Goal: Task Accomplishment & Management: Use online tool/utility

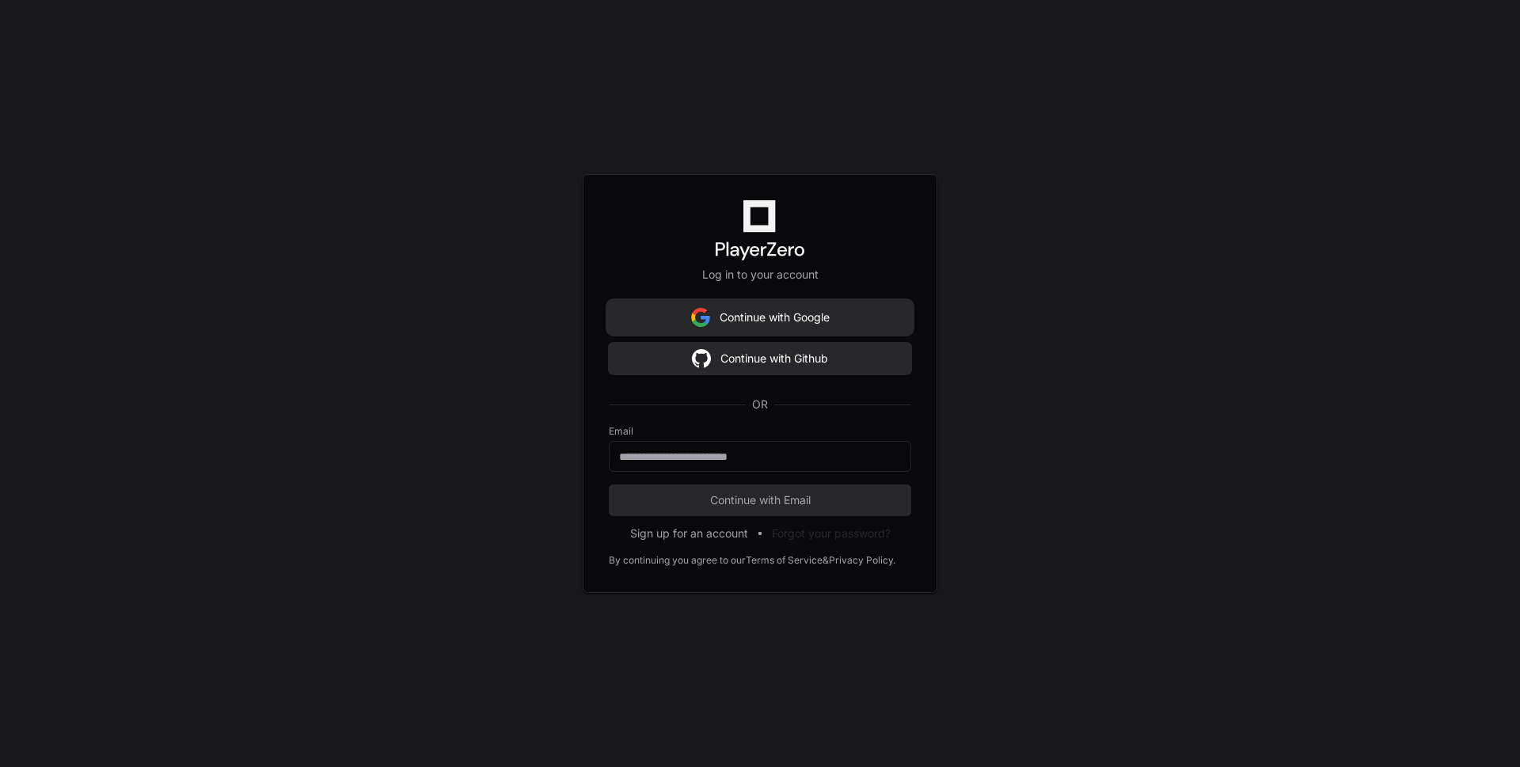
click at [808, 320] on button "Continue with Google" at bounding box center [760, 318] width 302 height 32
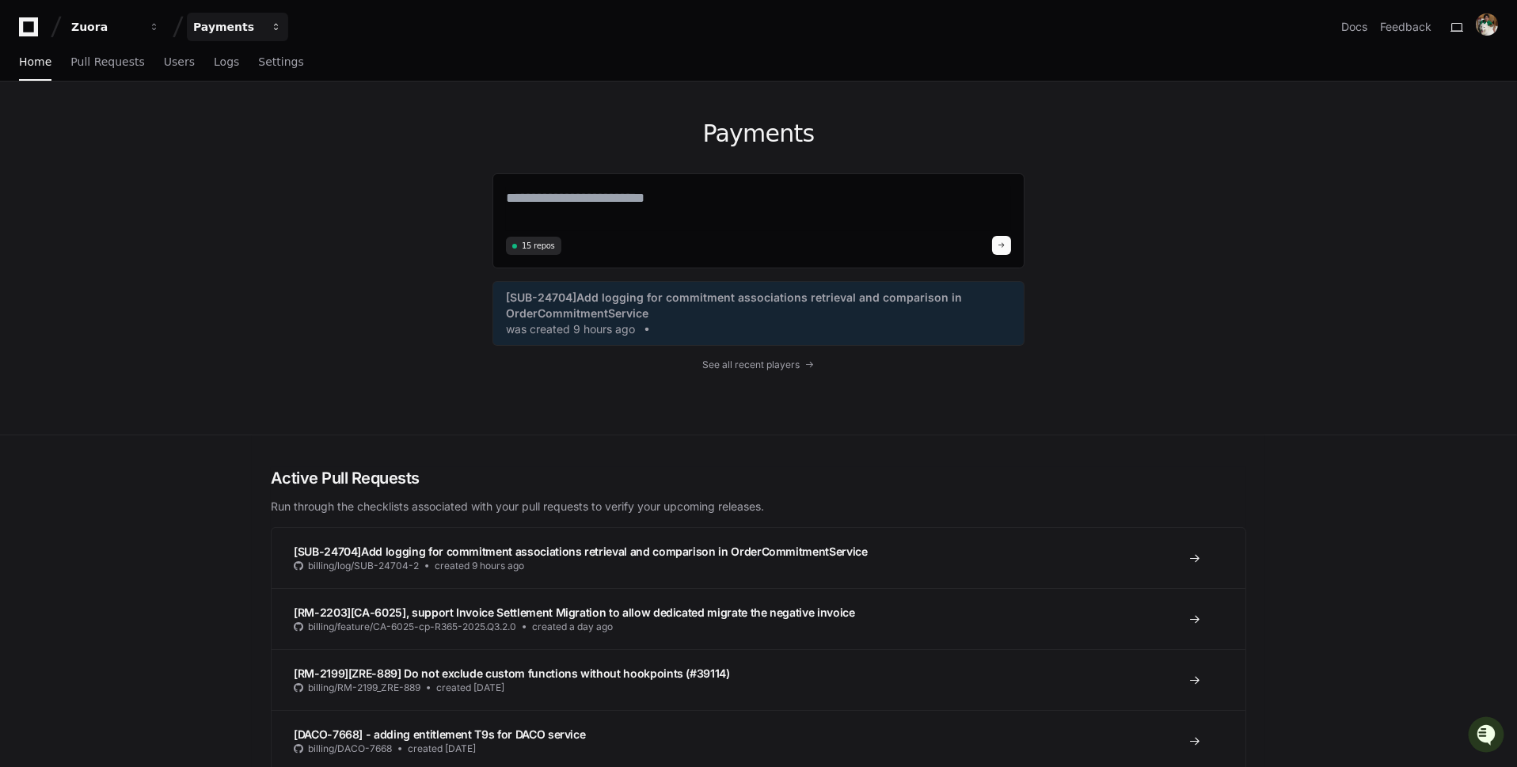
click at [245, 22] on div "Payments" at bounding box center [227, 27] width 68 height 16
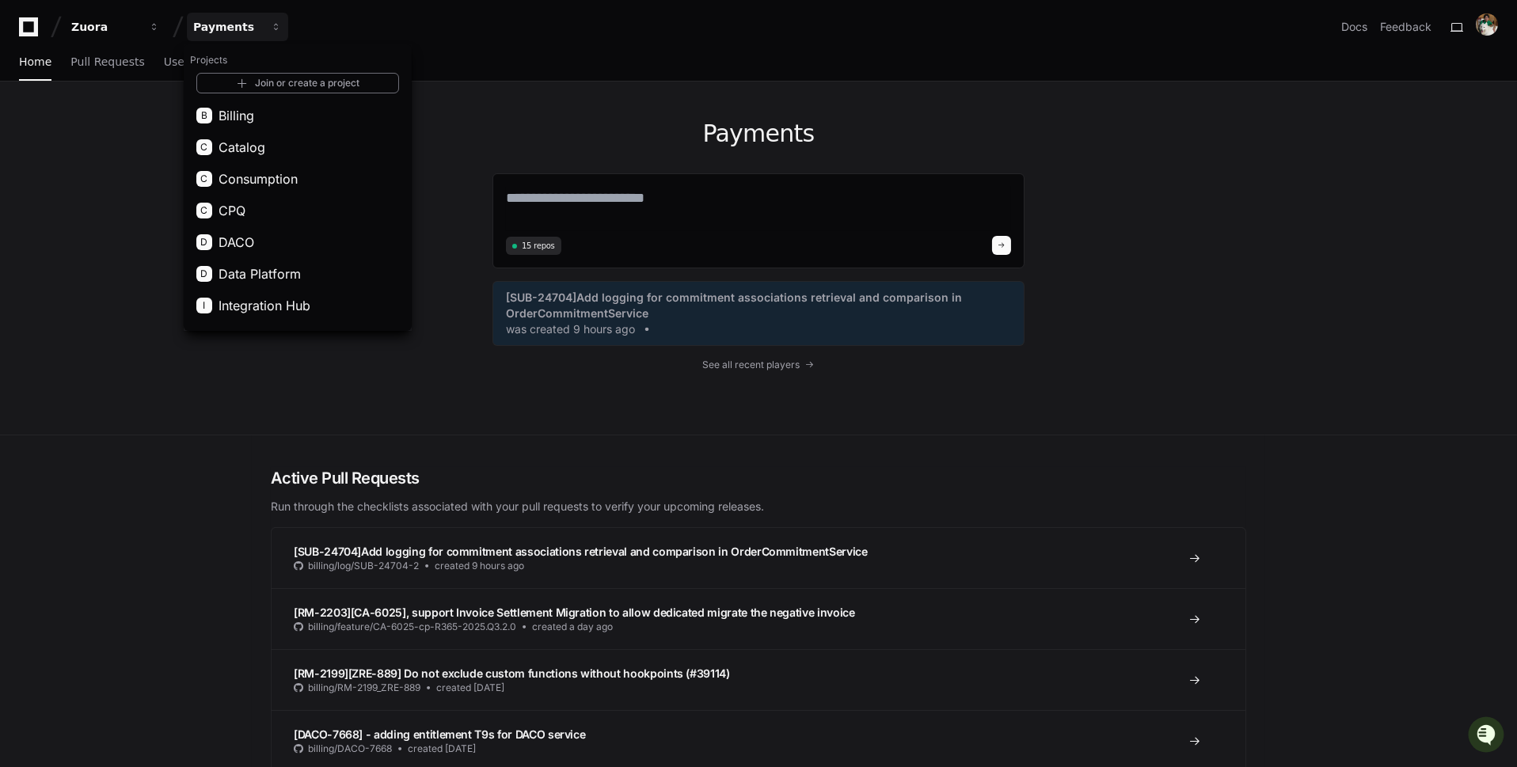
click at [438, 48] on div "Home Pull Requests Users Logs Settings" at bounding box center [758, 62] width 1479 height 36
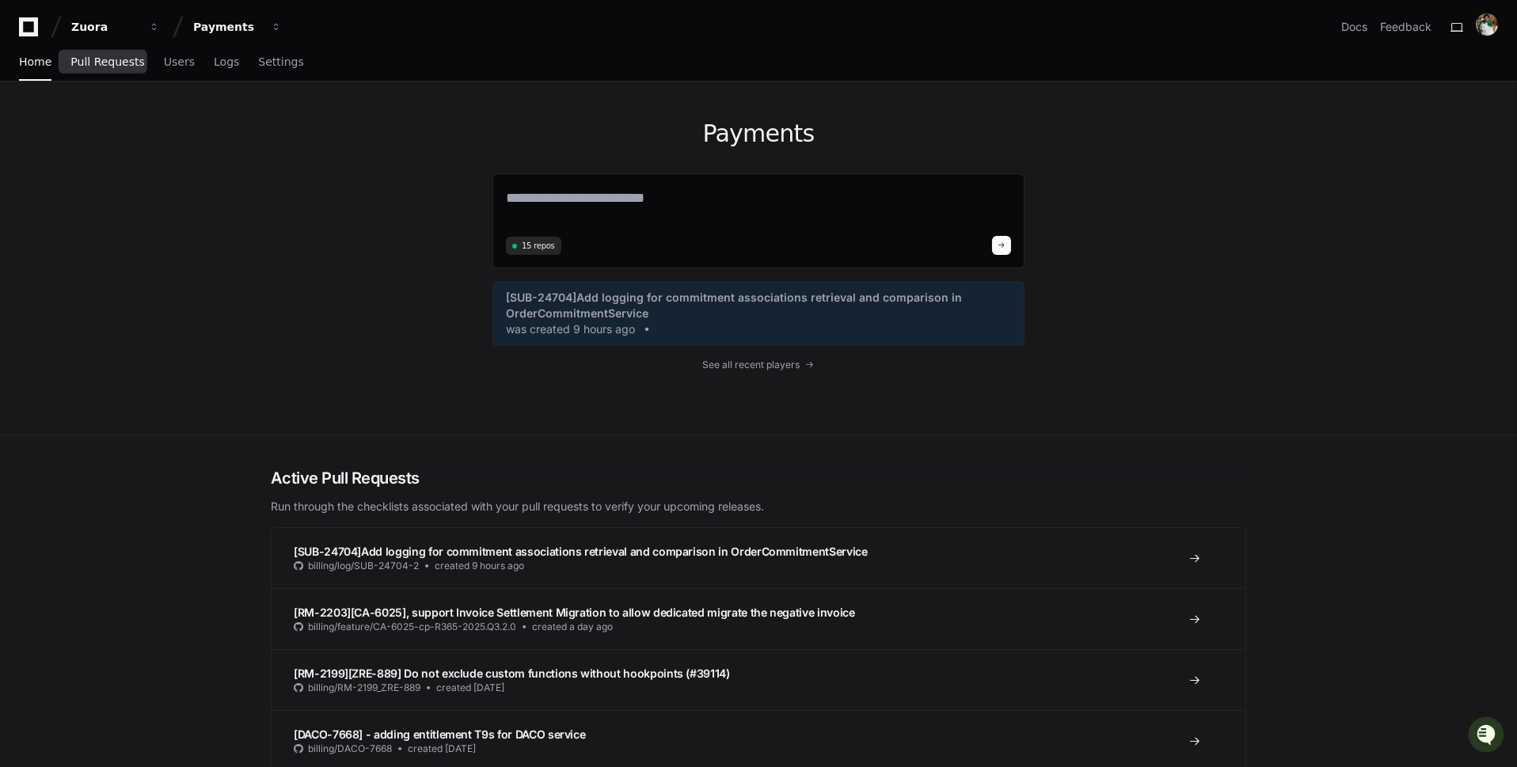
click at [135, 67] on span "Pull Requests" at bounding box center [107, 62] width 74 height 10
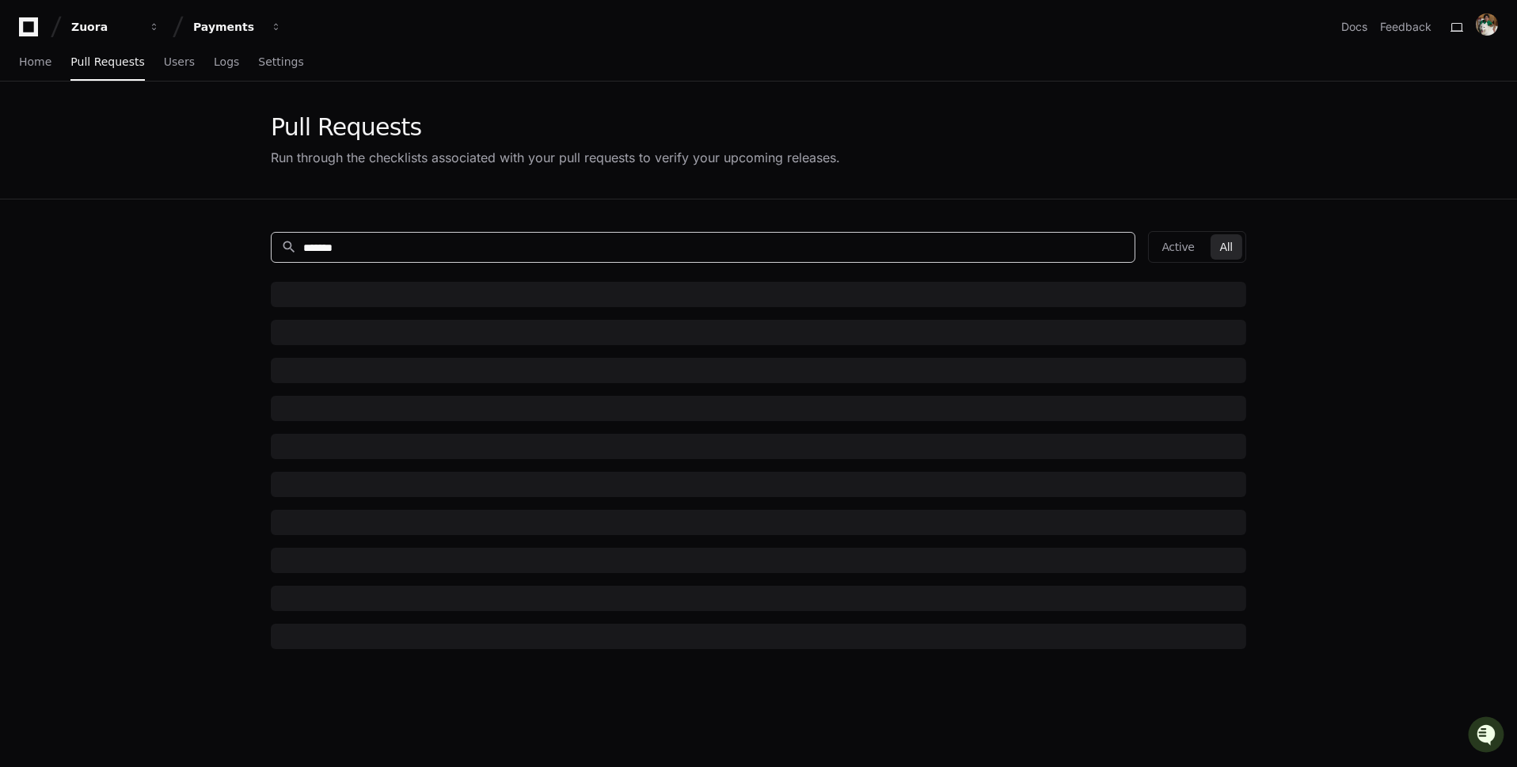
drag, startPoint x: 413, startPoint y: 243, endPoint x: 215, endPoint y: 239, distance: 198.8
click at [215, 239] on app-pull-request-list-page "Pull Requests Run through the checklists associated with your pull requests to …" at bounding box center [758, 524] width 1517 height 885
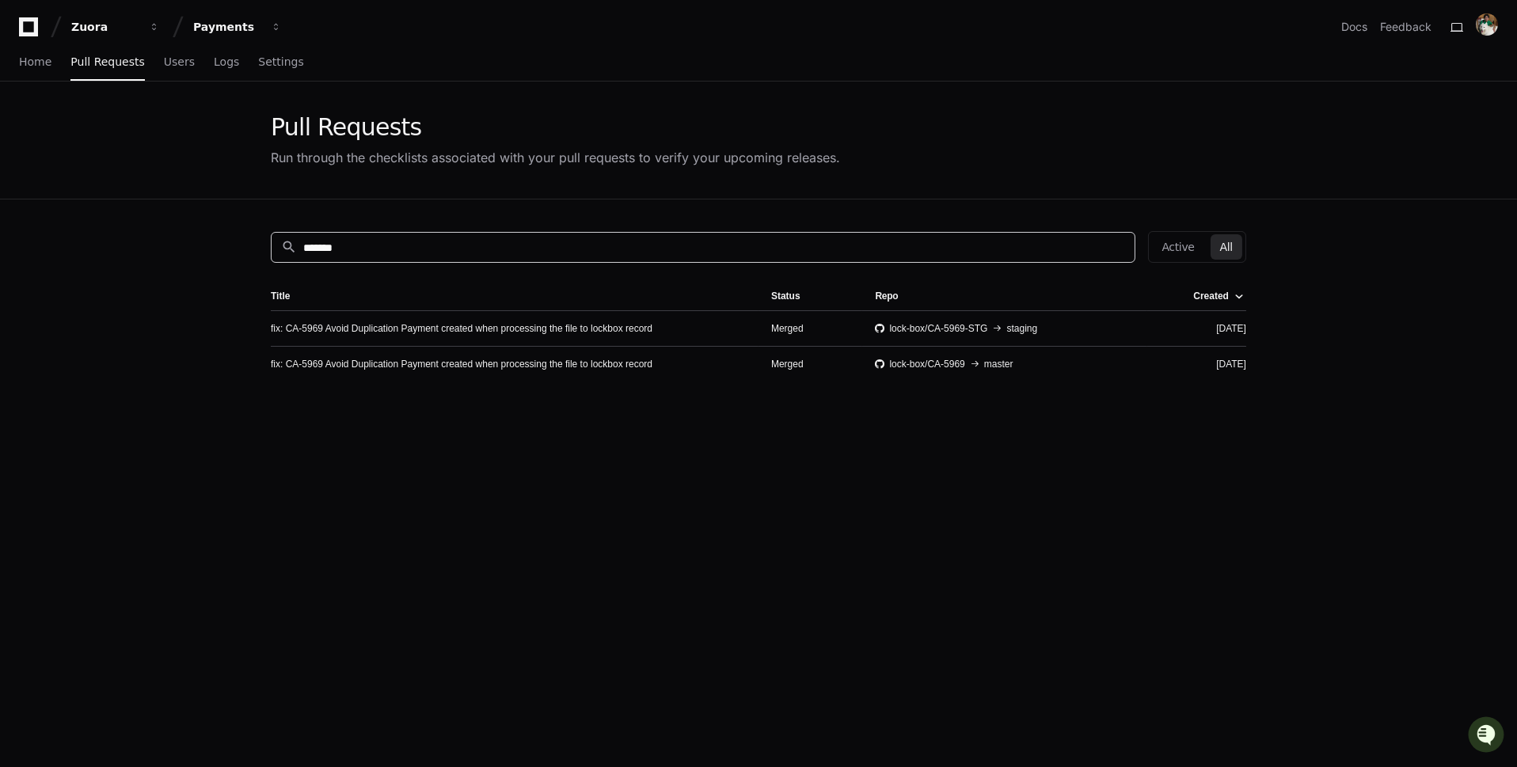
paste input
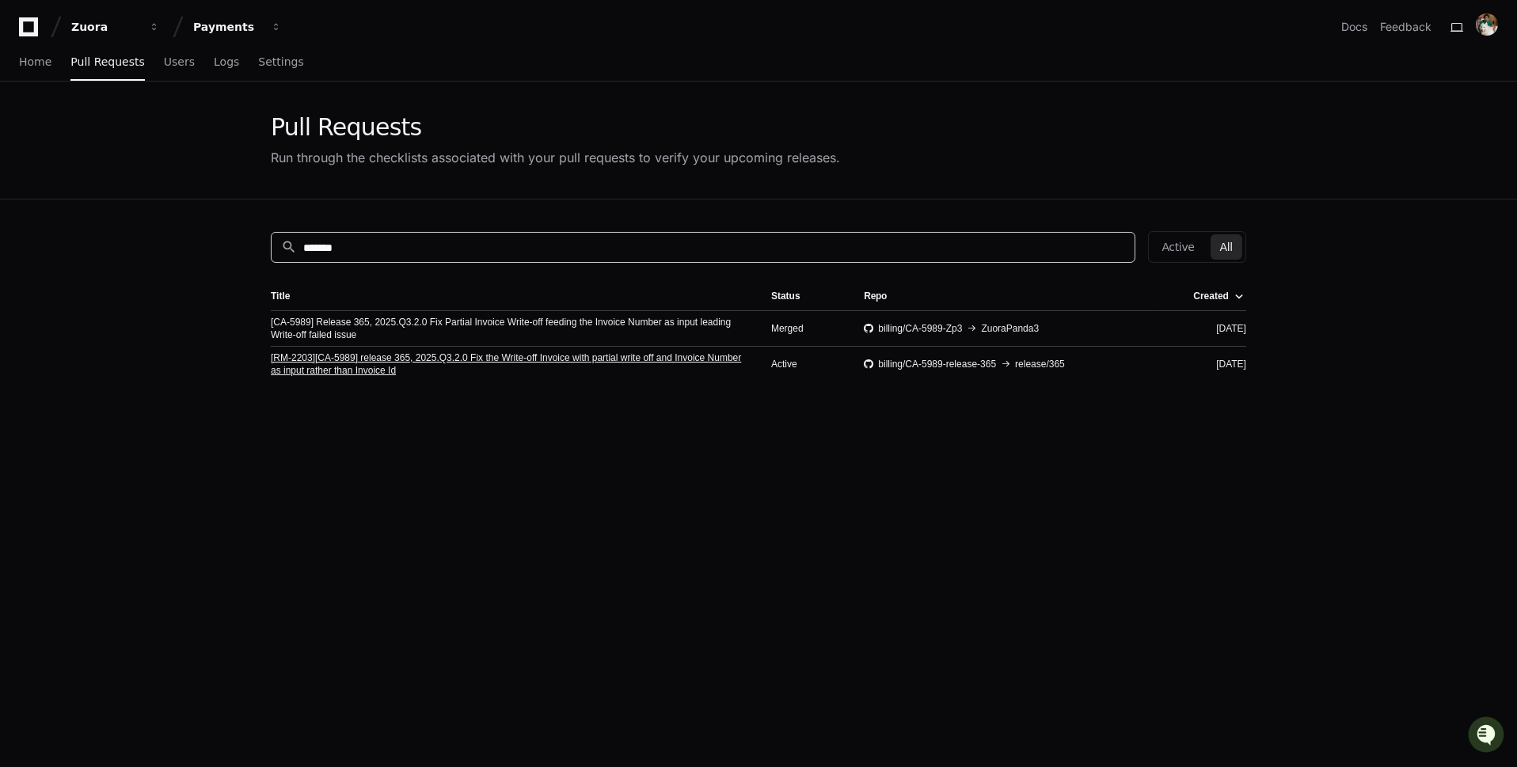
type input "*******"
click at [530, 356] on link "[RM-2203][CA-5989] release 365, 2025.Q3.2.0 Fix the Write-off Invoice with part…" at bounding box center [508, 364] width 475 height 25
click at [335, 356] on link "[RM-2203][CA-5989] release 365, 2025.Q3.2.0 Fix the Write-off Invoice with part…" at bounding box center [508, 364] width 475 height 25
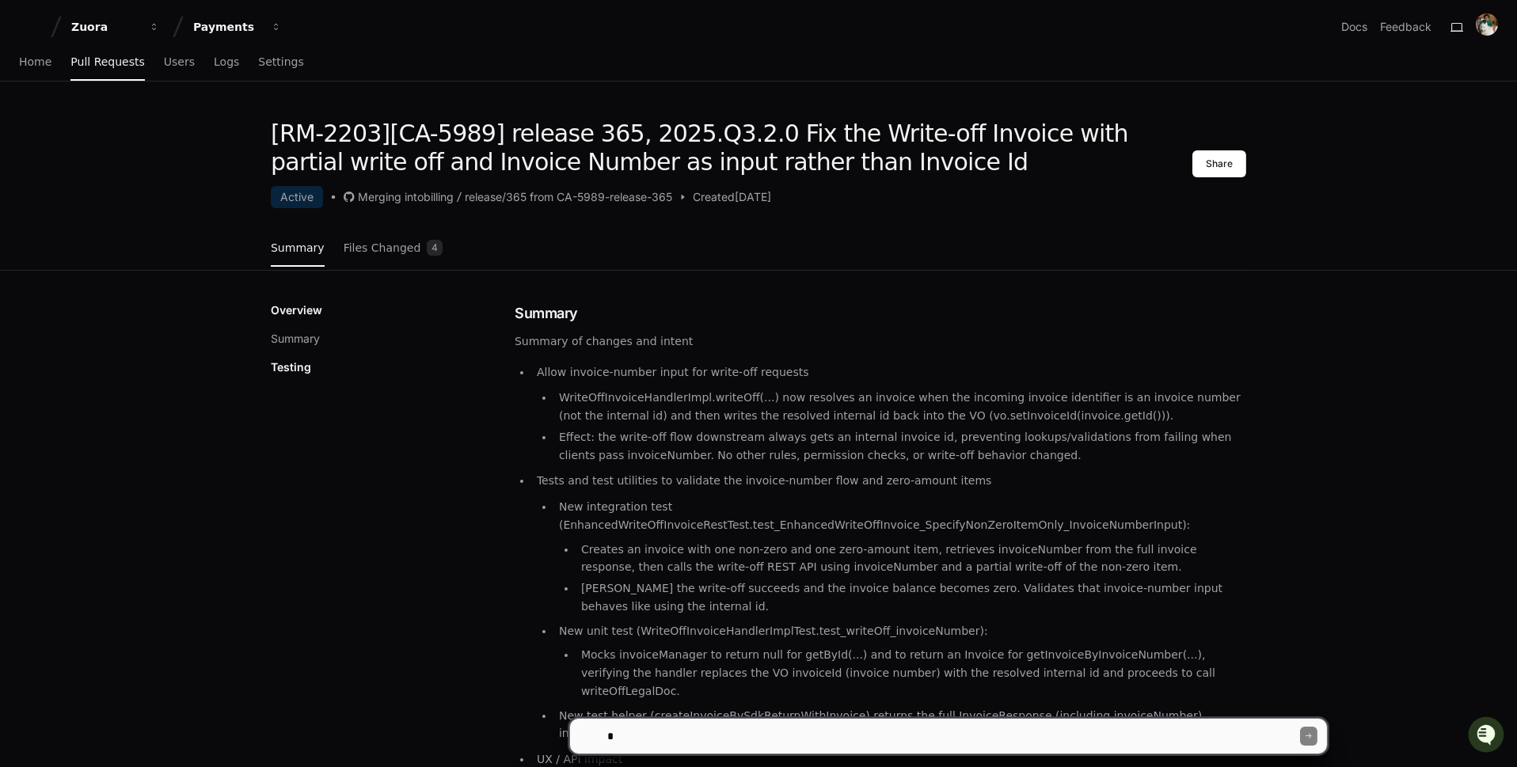
scroll to position [250, 0]
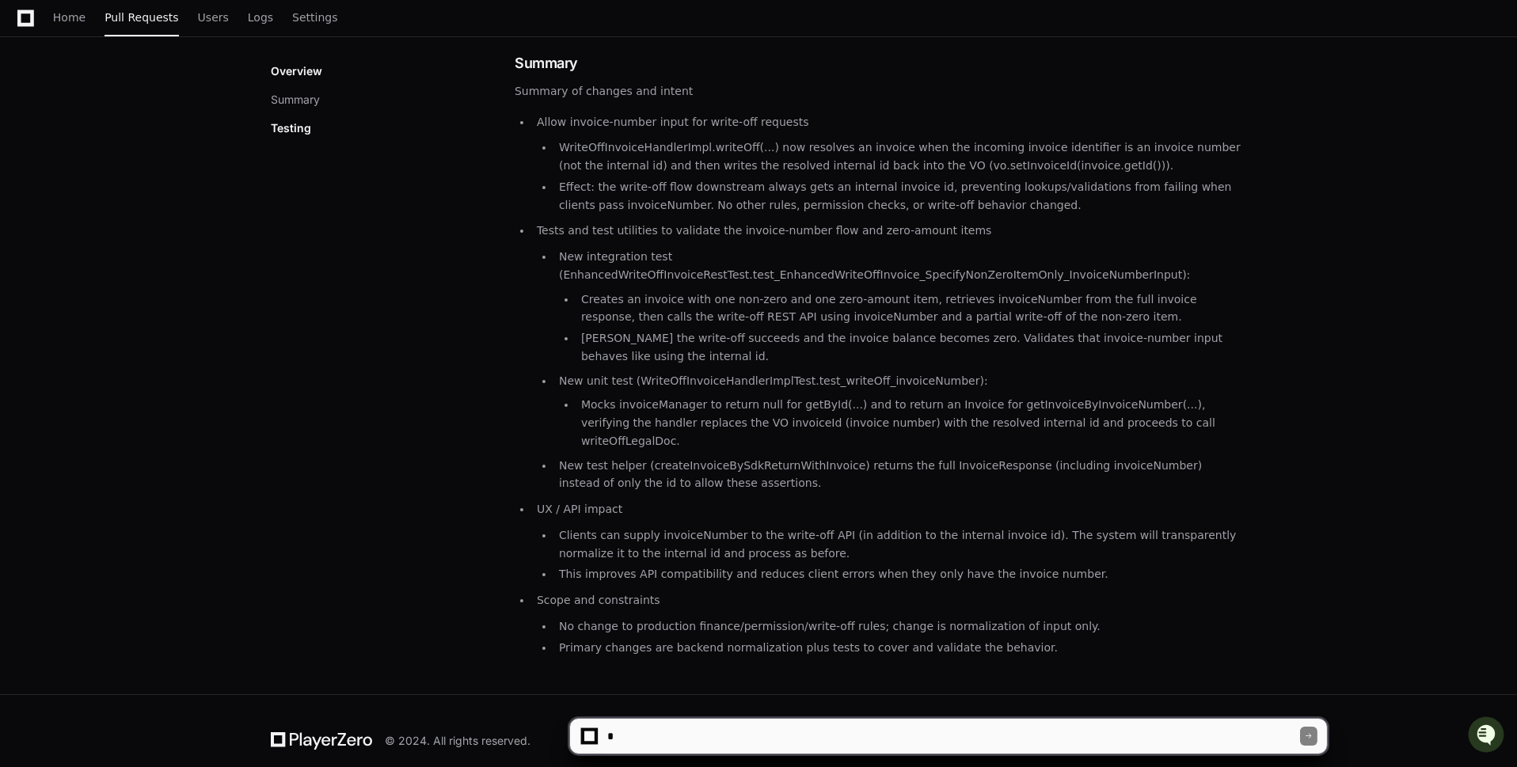
click at [701, 739] on textarea at bounding box center [952, 736] width 695 height 35
type textarea "**********"
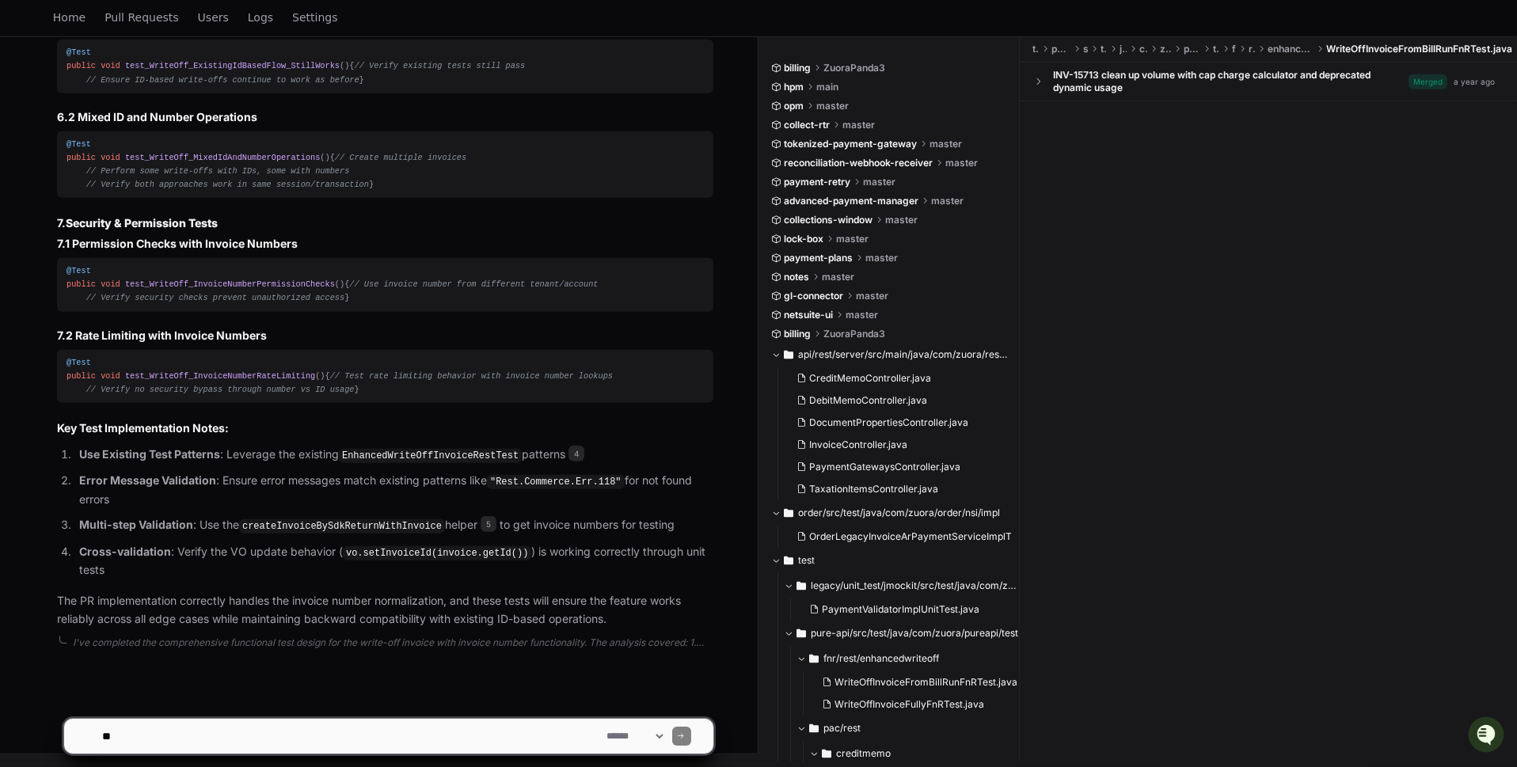
scroll to position [2894, 0]
click at [325, 722] on textarea at bounding box center [351, 736] width 505 height 35
type textarea "*"
type textarea "**********"
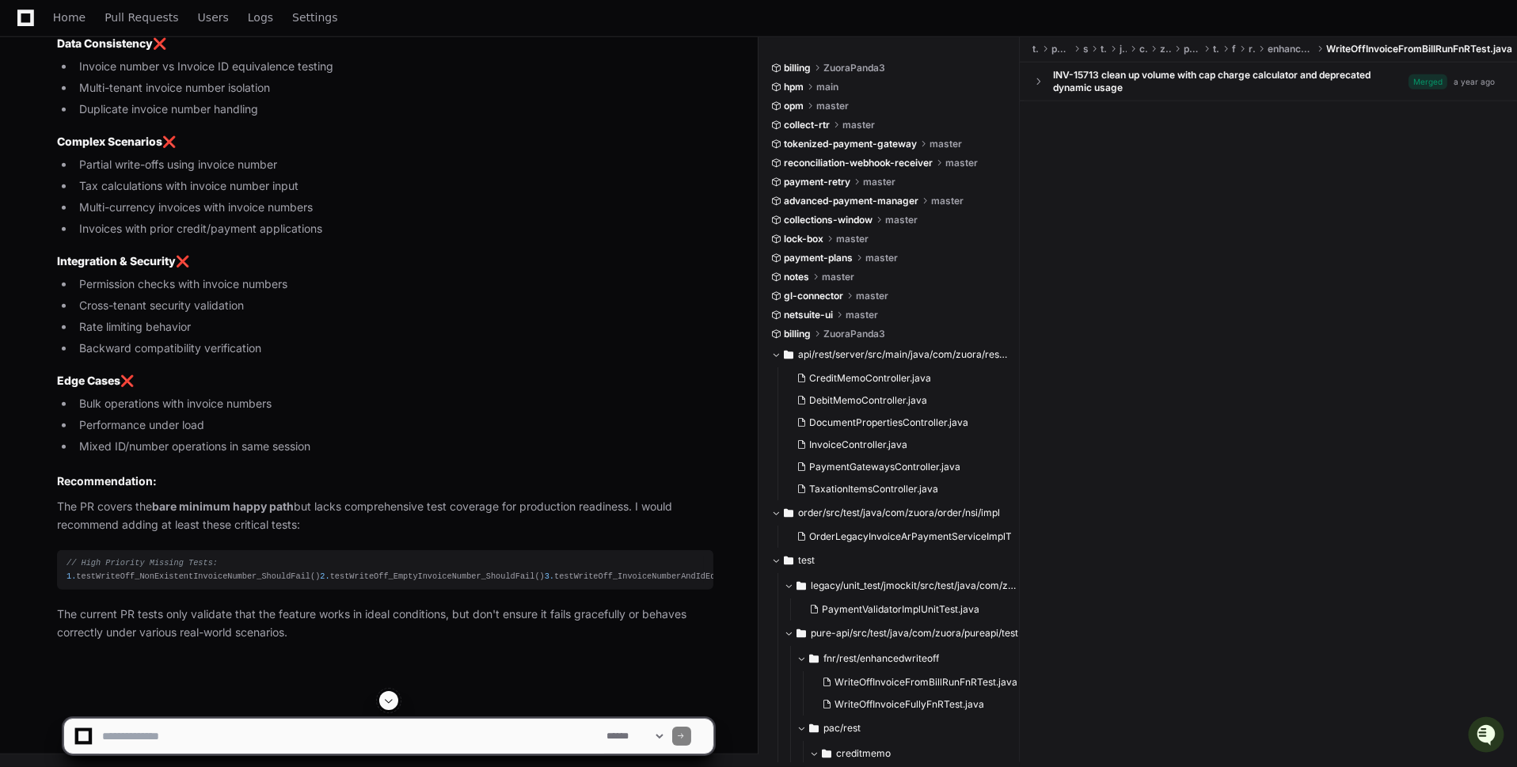
scroll to position [4145, 0]
